Goal: Find specific page/section: Find specific page/section

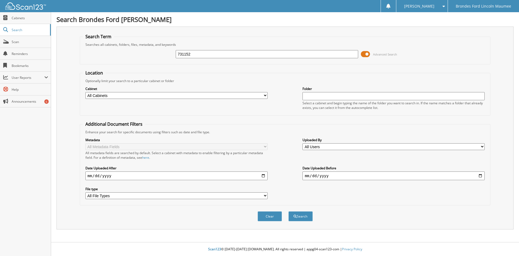
type input "731152"
click at [289, 211] on button "Search" at bounding box center [301, 216] width 24 height 10
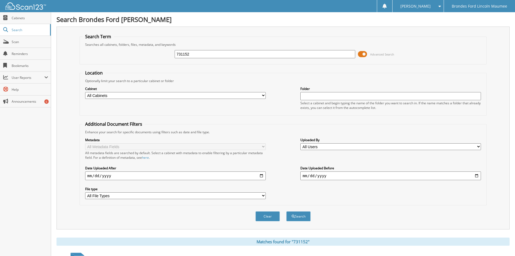
scroll to position [127, 0]
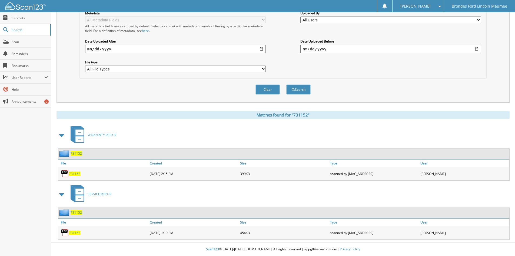
click at [74, 174] on span "731152" at bounding box center [74, 173] width 11 height 5
click at [76, 232] on span "731152" at bounding box center [74, 232] width 11 height 5
